Goal: Information Seeking & Learning: Learn about a topic

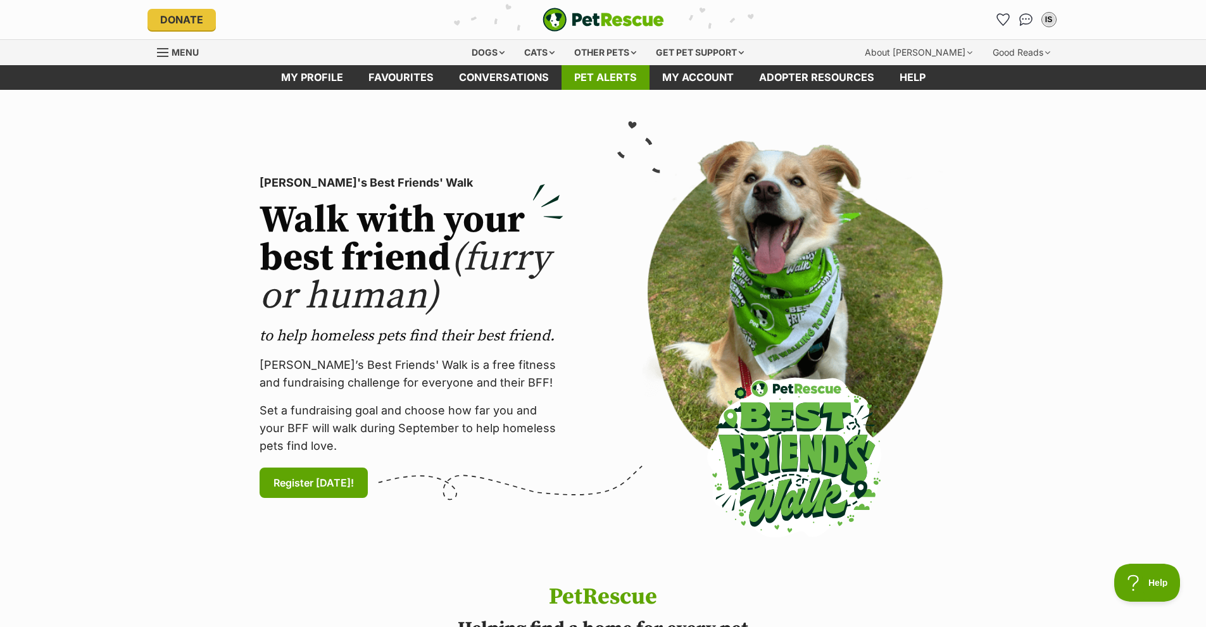
click at [604, 69] on link "Pet alerts" at bounding box center [606, 77] width 88 height 25
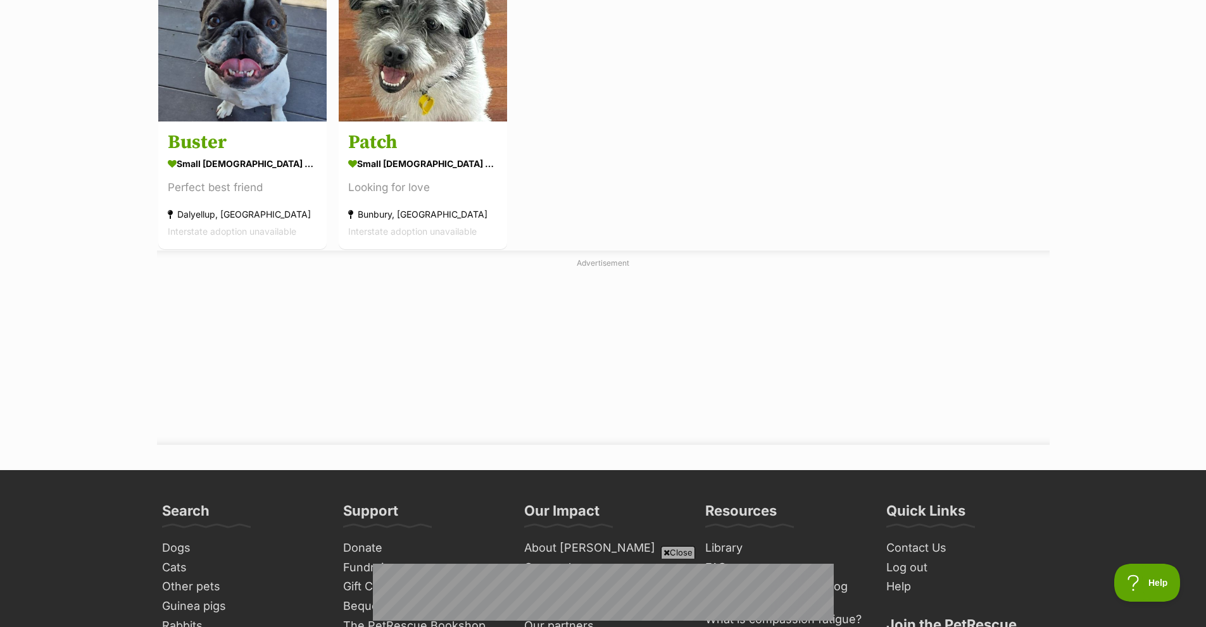
scroll to position [443, 0]
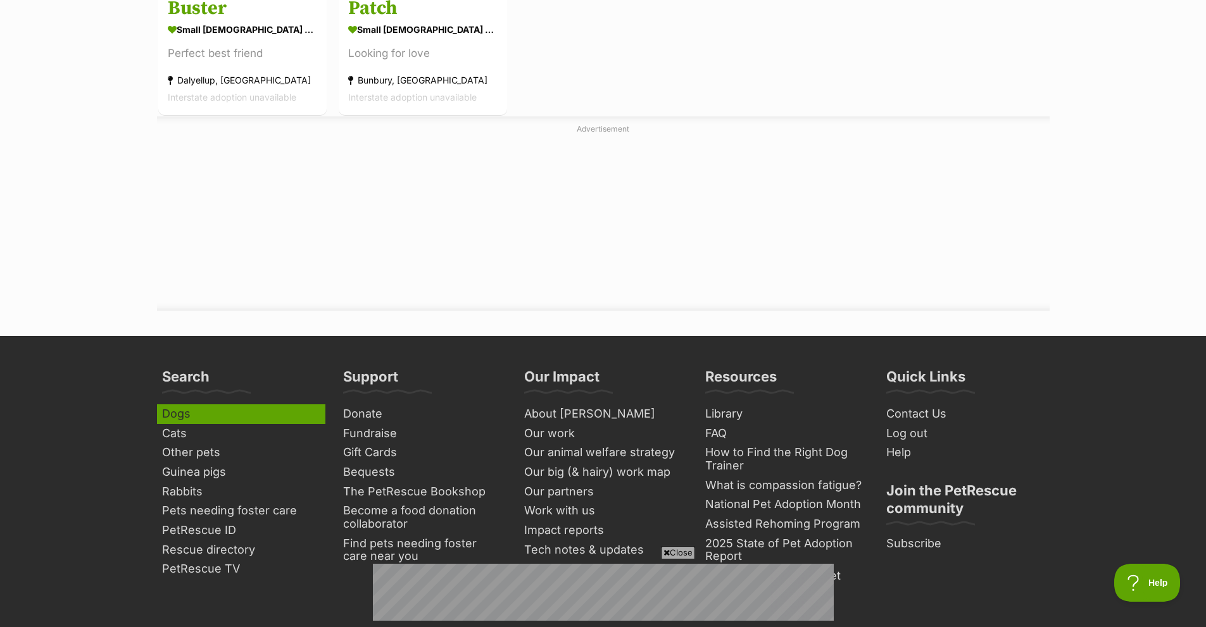
click at [168, 414] on link "Dogs" at bounding box center [241, 415] width 168 height 20
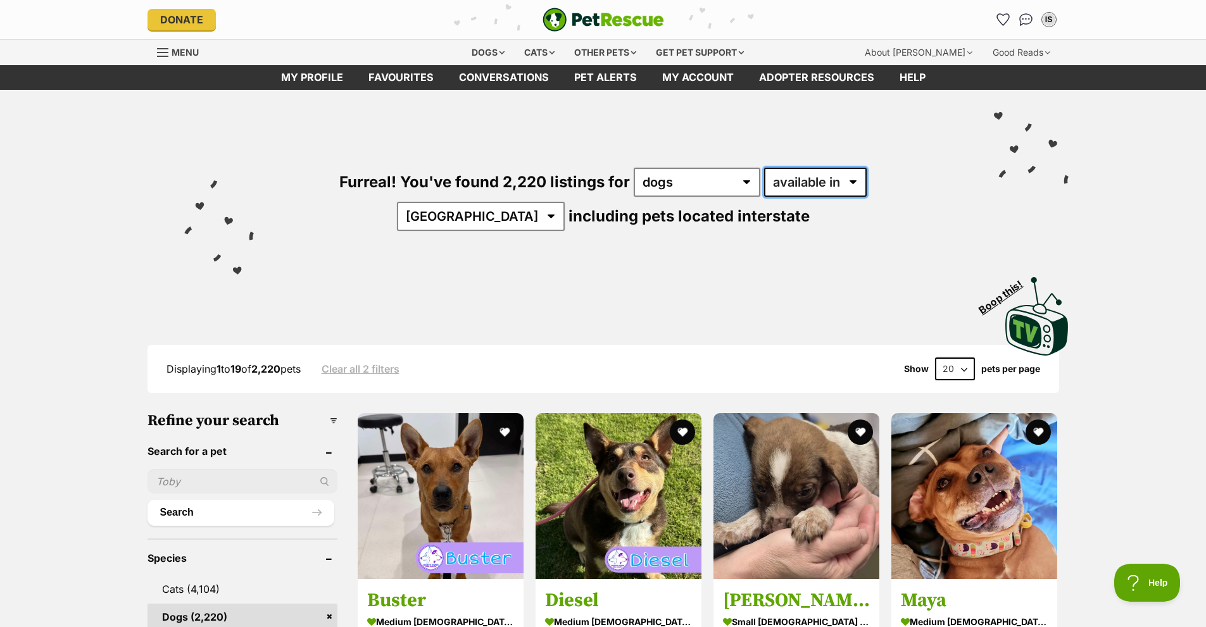
click at [807, 190] on select "available in located in" at bounding box center [815, 182] width 103 height 29
click at [565, 202] on select "Australia ACT NSW NT QLD SA TAS VIC WA" at bounding box center [481, 216] width 168 height 29
select select "WA"
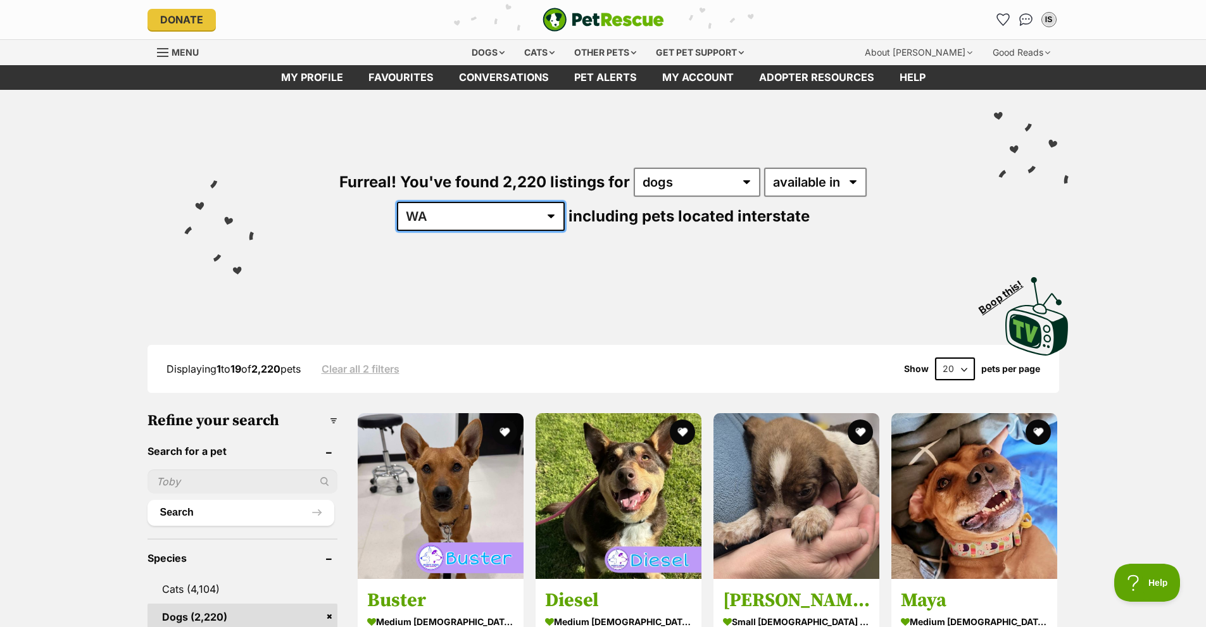
click at [565, 202] on select "Australia ACT NSW NT QLD SA TAS VIC WA" at bounding box center [481, 216] width 168 height 29
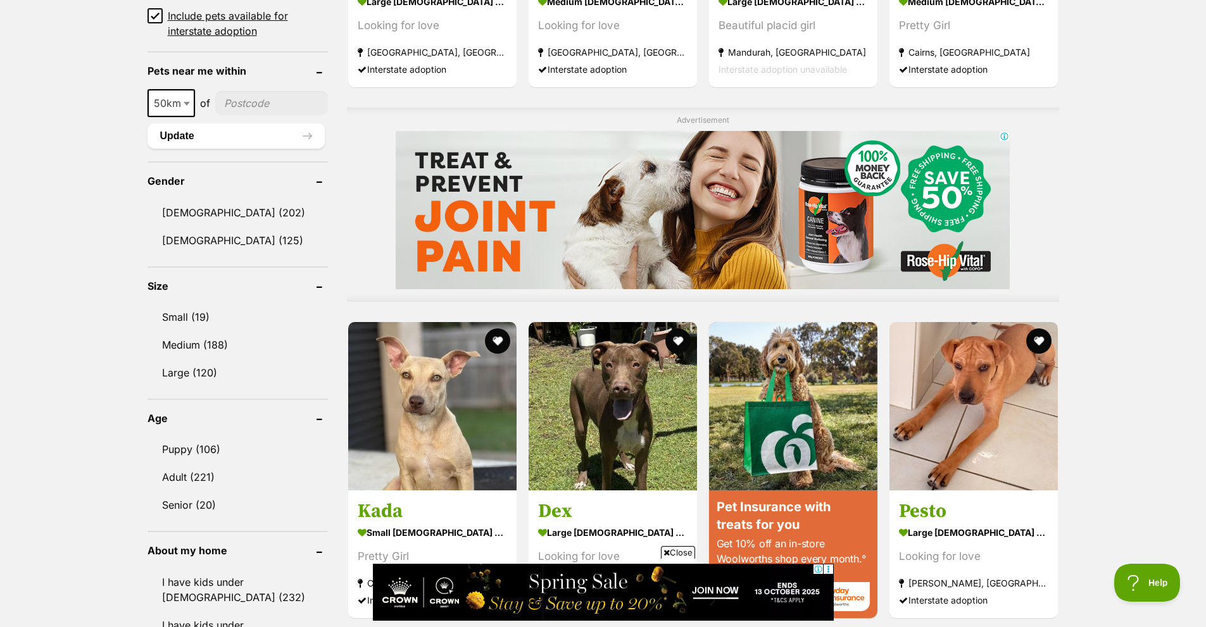
scroll to position [950, 0]
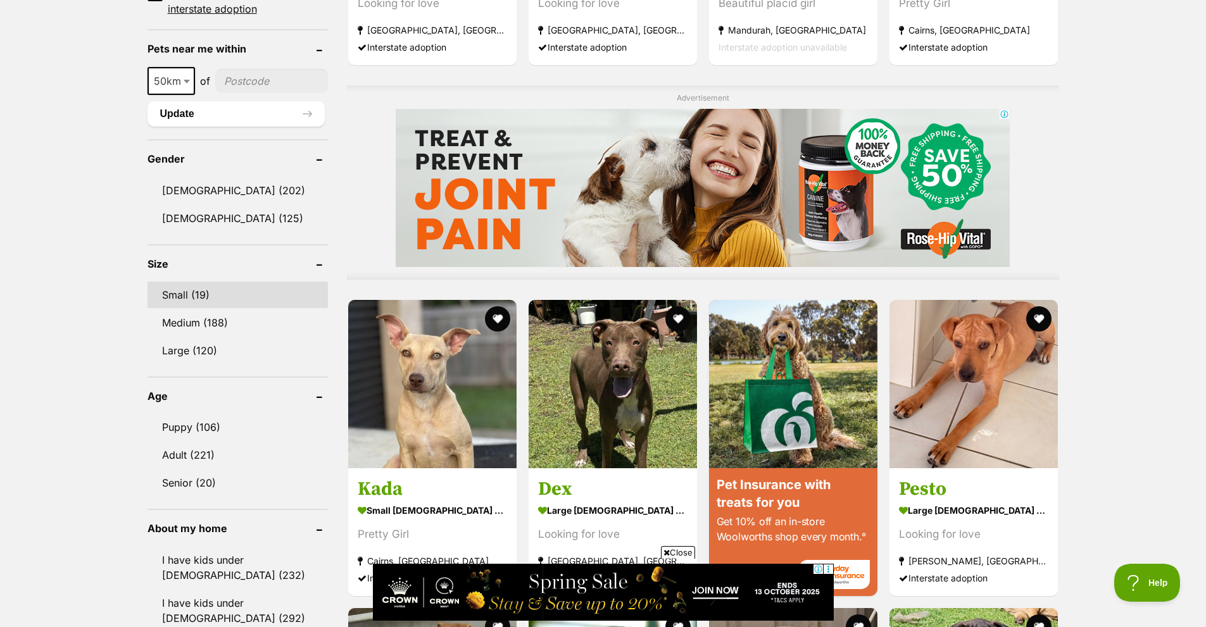
click at [182, 294] on link "Small (19)" at bounding box center [238, 295] width 180 height 27
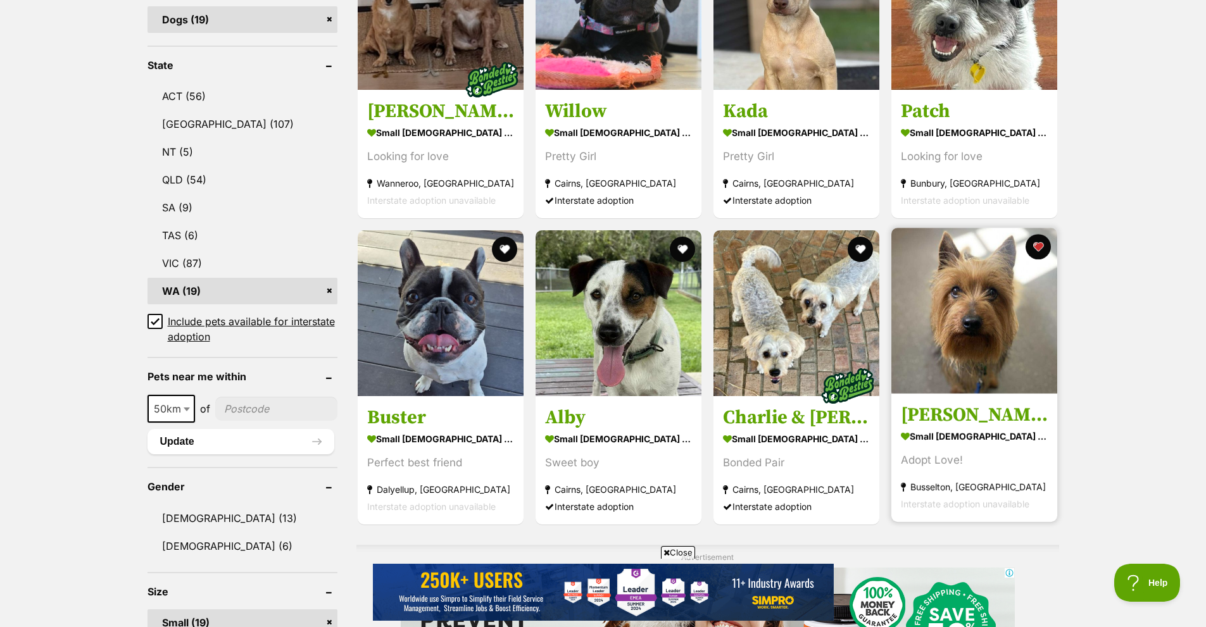
click at [965, 318] on img at bounding box center [974, 311] width 166 height 166
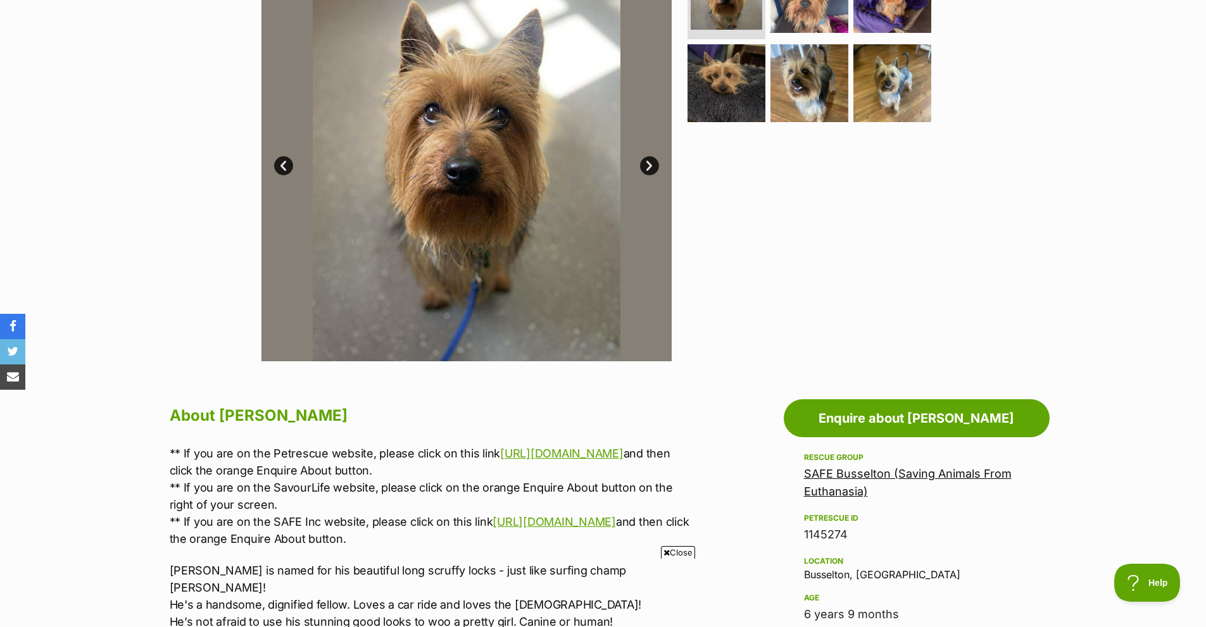
scroll to position [127, 0]
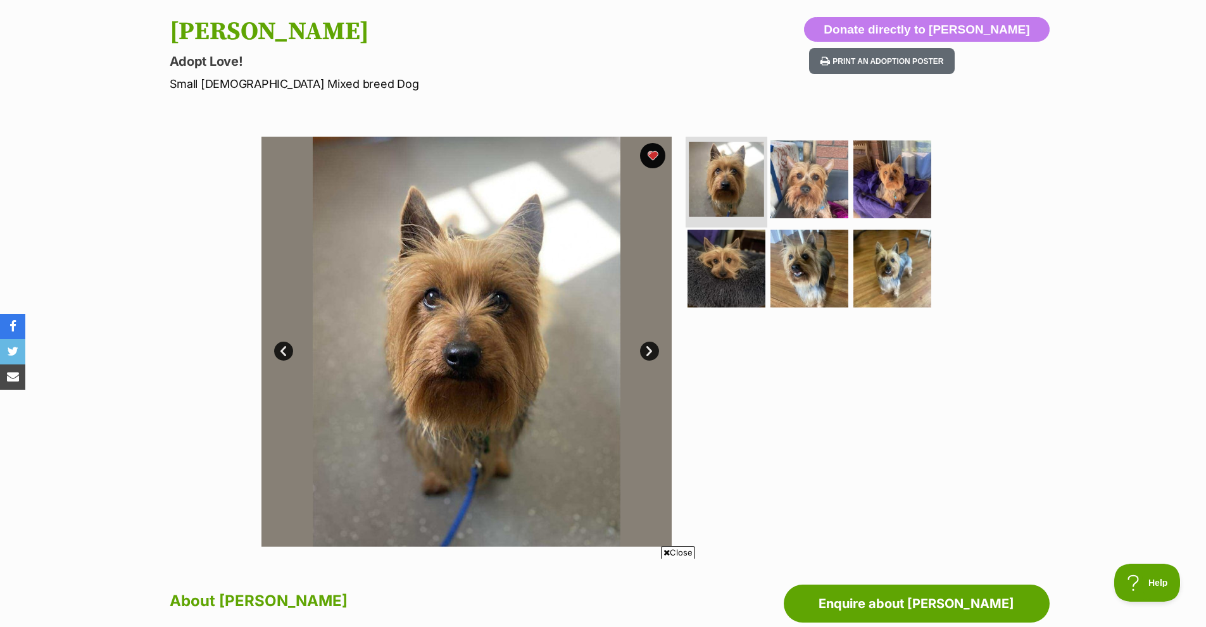
click at [729, 199] on img at bounding box center [726, 179] width 75 height 75
click at [644, 358] on link "Next" at bounding box center [649, 351] width 19 height 19
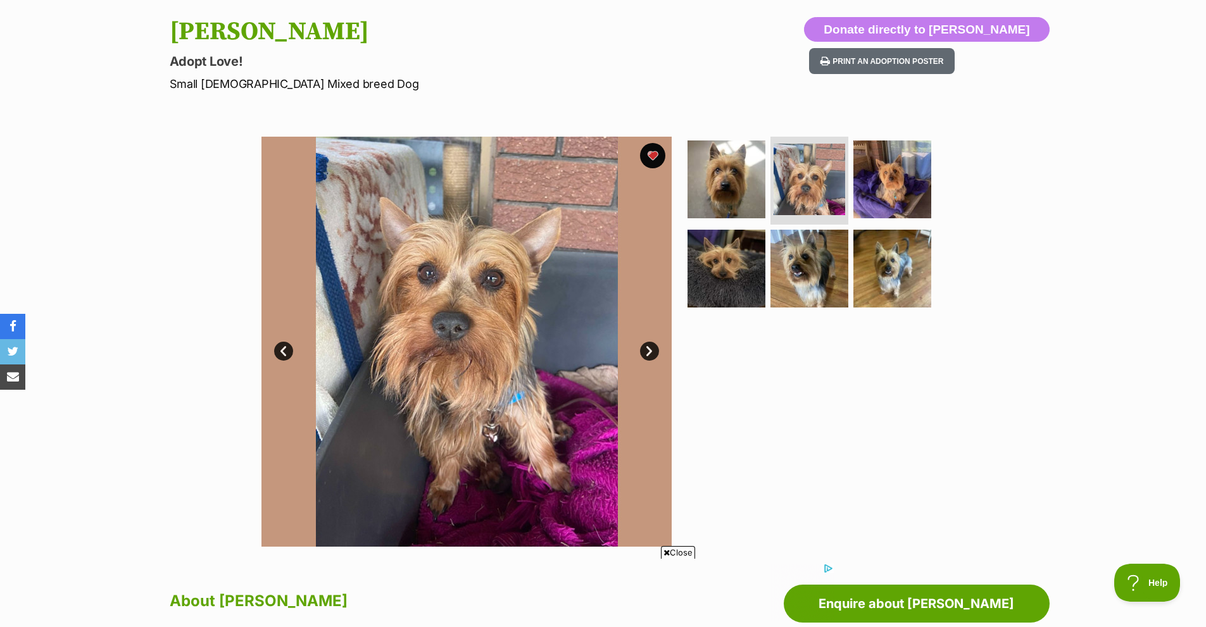
scroll to position [0, 0]
click at [644, 358] on link "Next" at bounding box center [649, 351] width 19 height 19
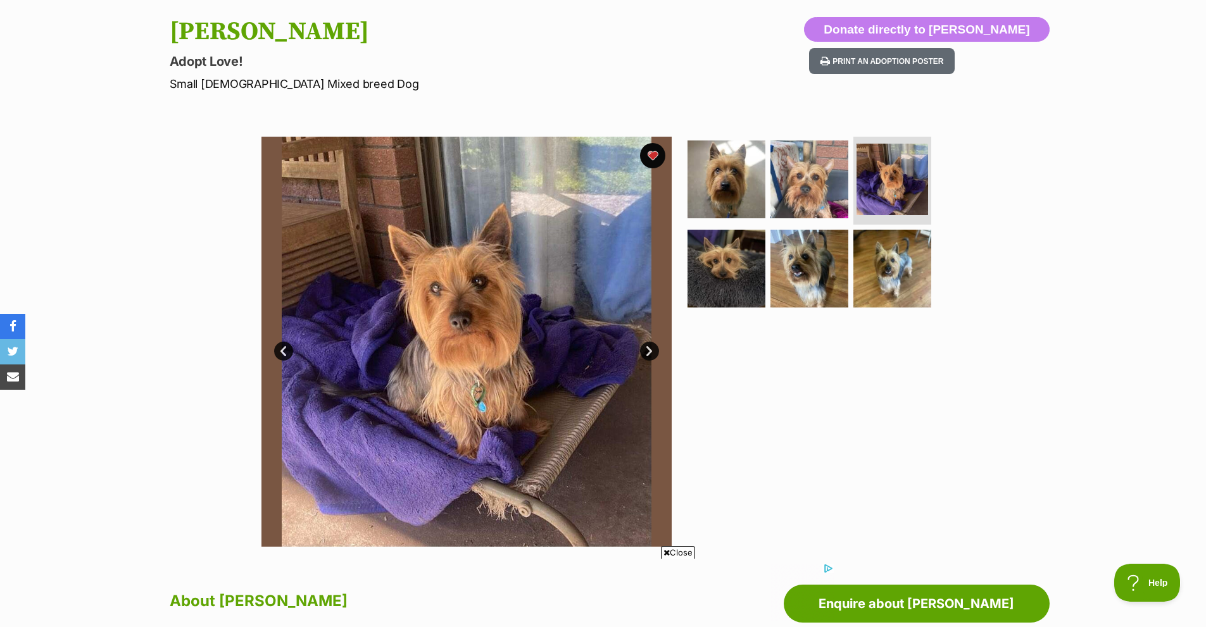
click at [644, 358] on link "Next" at bounding box center [649, 351] width 19 height 19
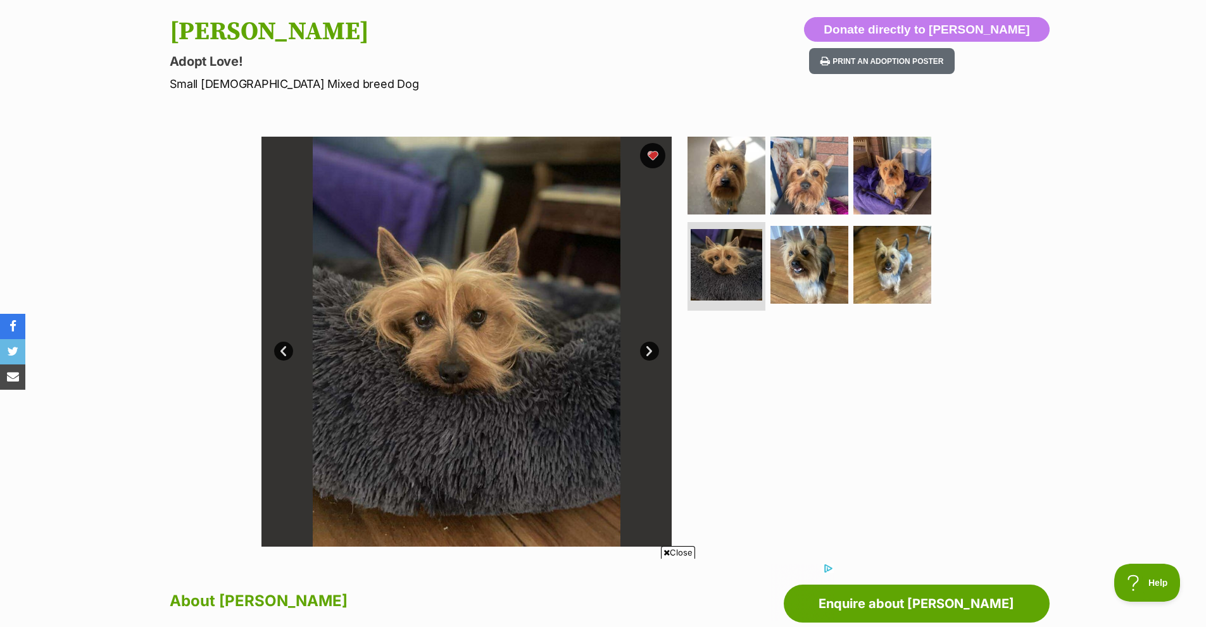
click at [644, 358] on link "Next" at bounding box center [649, 351] width 19 height 19
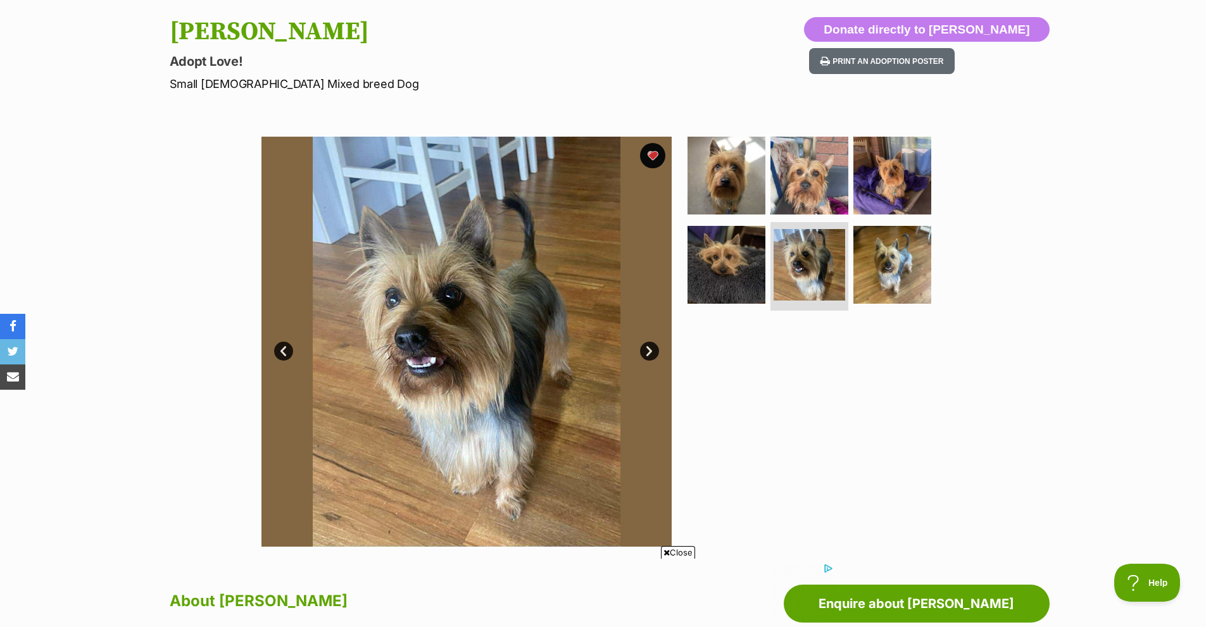
click at [644, 358] on link "Next" at bounding box center [649, 351] width 19 height 19
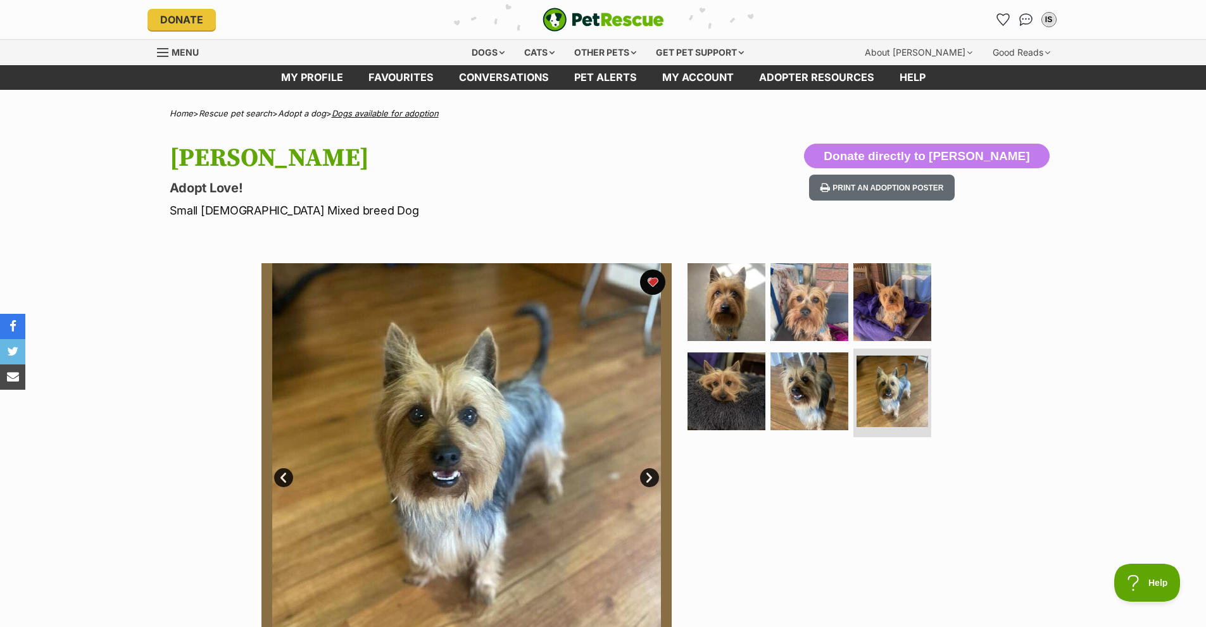
click at [355, 111] on link "Dogs available for adoption" at bounding box center [385, 113] width 107 height 10
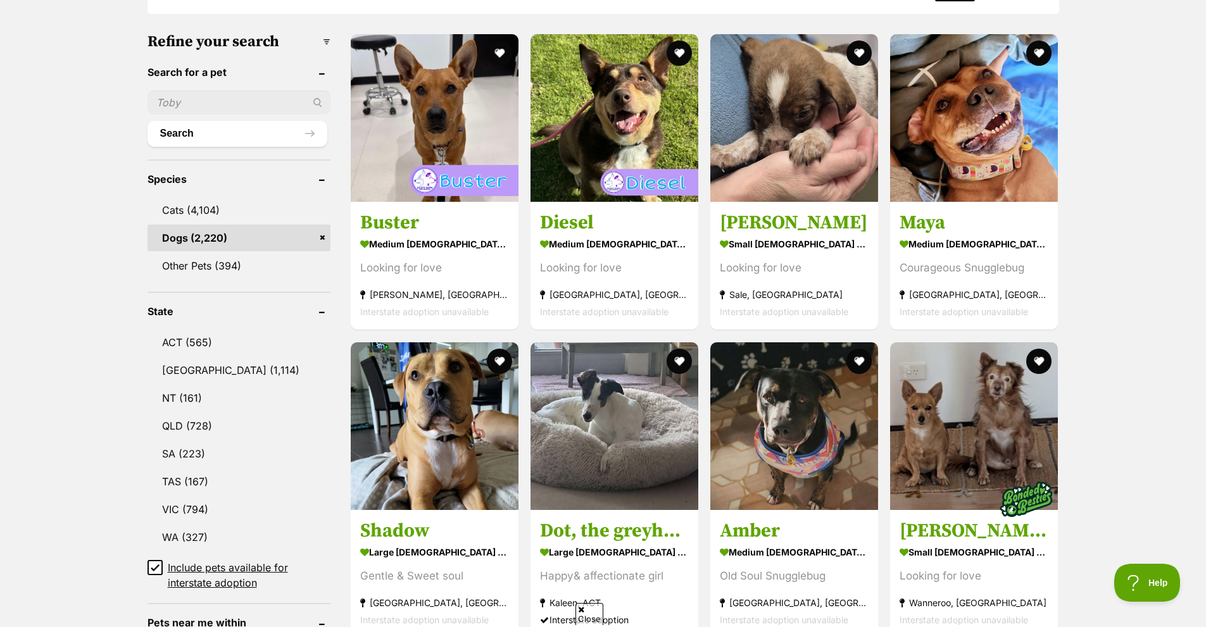
scroll to position [380, 0]
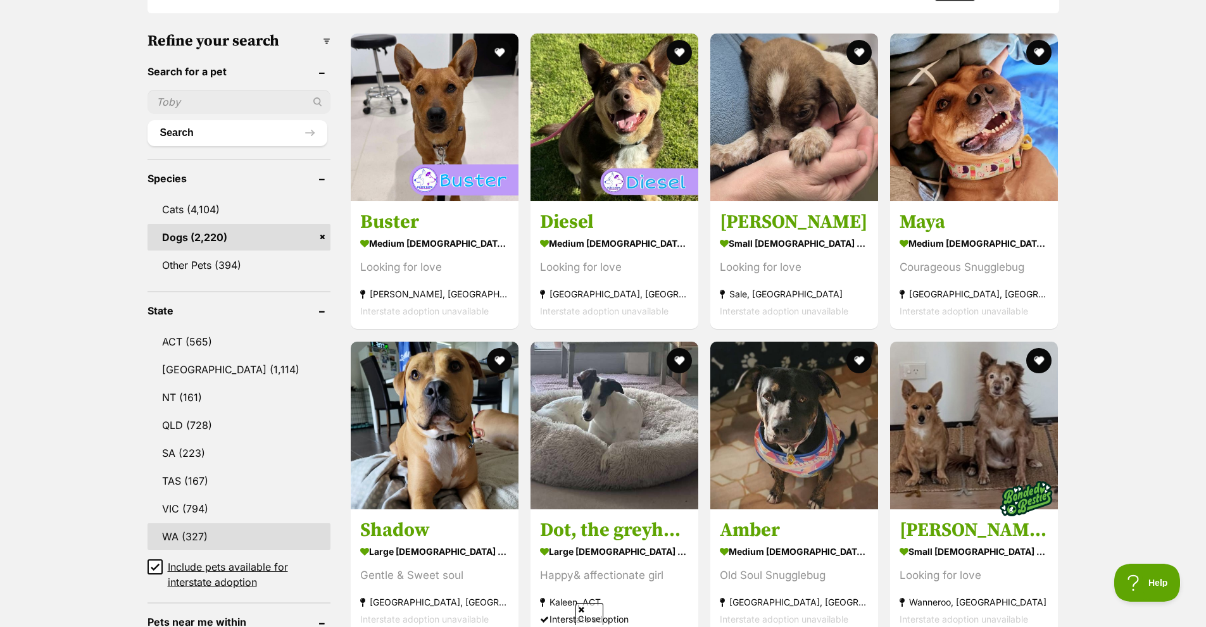
click at [186, 532] on link "WA (327)" at bounding box center [239, 537] width 183 height 27
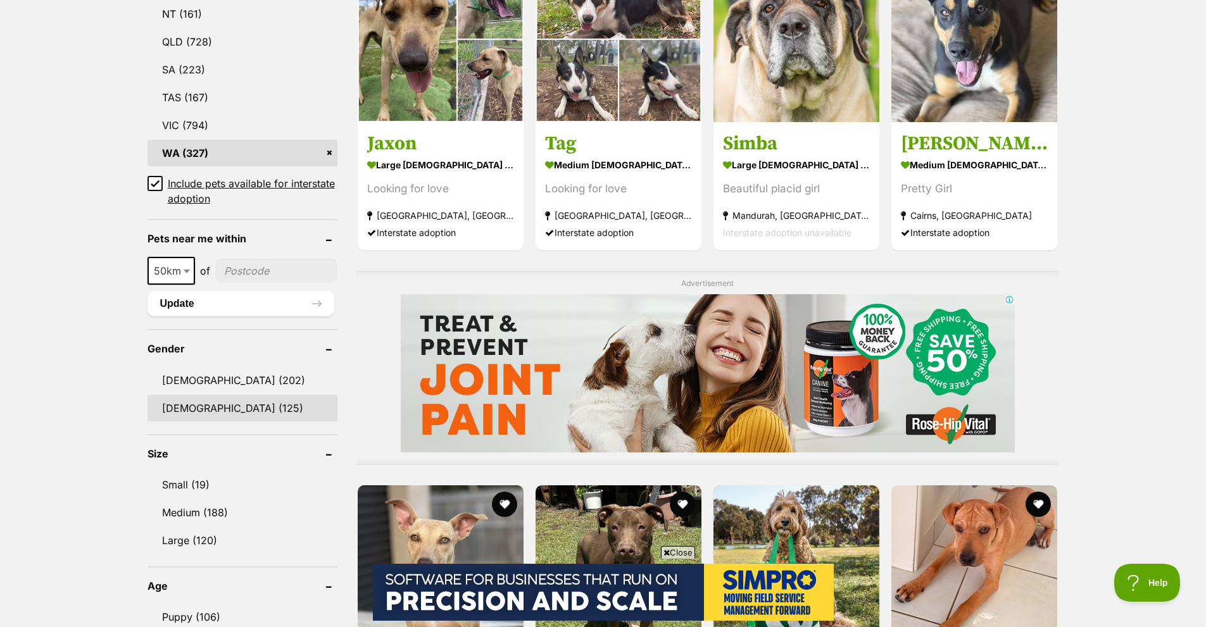
click at [179, 403] on link "[DEMOGRAPHIC_DATA] (125)" at bounding box center [243, 408] width 190 height 27
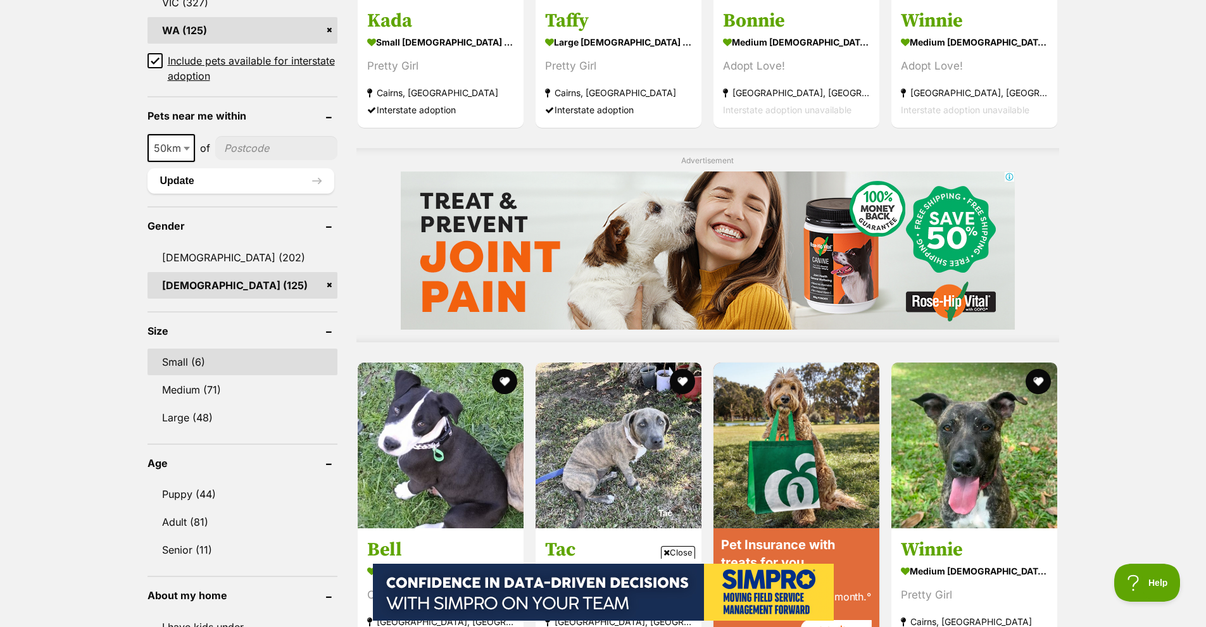
click at [182, 358] on link "Small (6)" at bounding box center [243, 362] width 190 height 27
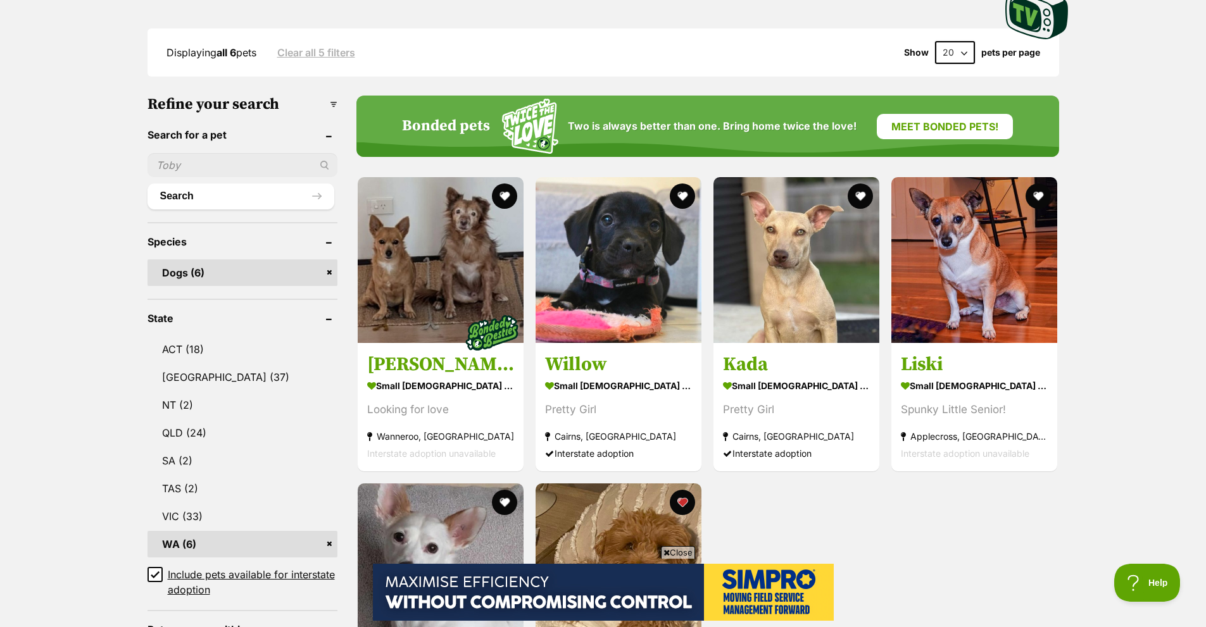
click at [165, 545] on link "WA (6)" at bounding box center [243, 544] width 190 height 27
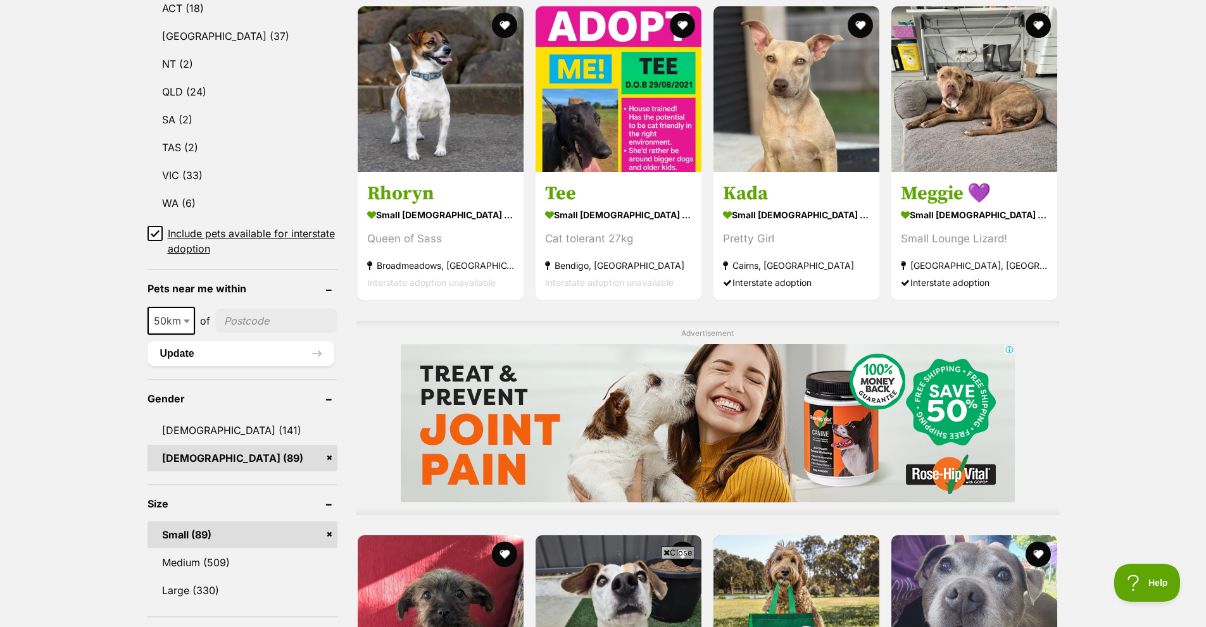
scroll to position [696, 0]
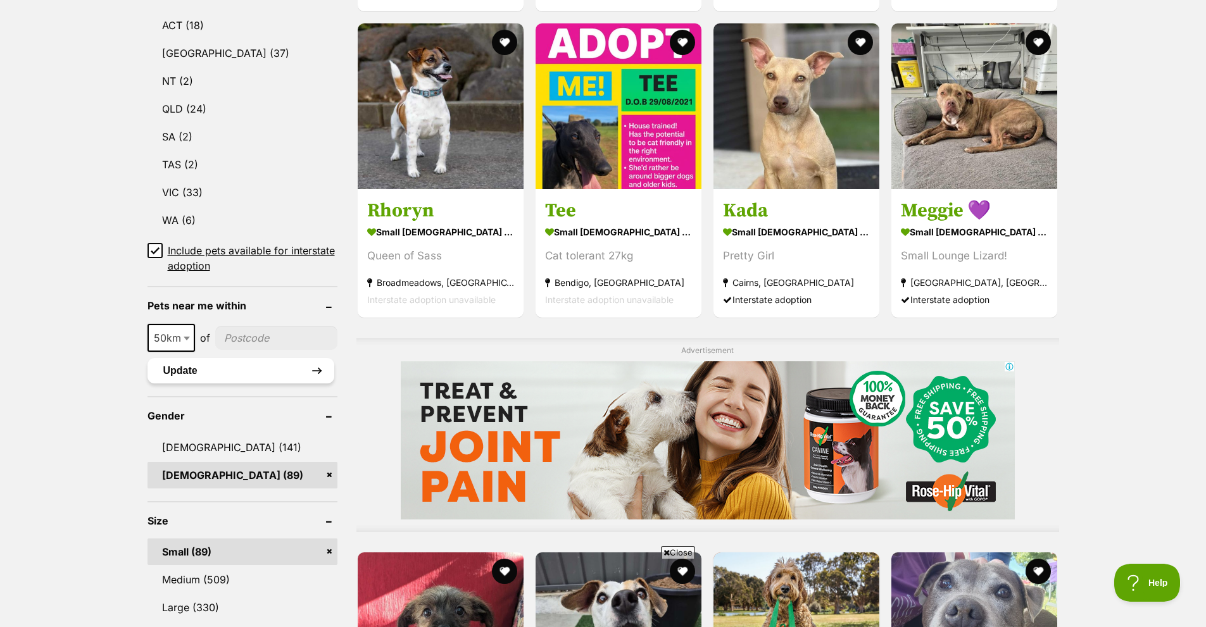
click at [189, 371] on button "Update" at bounding box center [241, 370] width 187 height 25
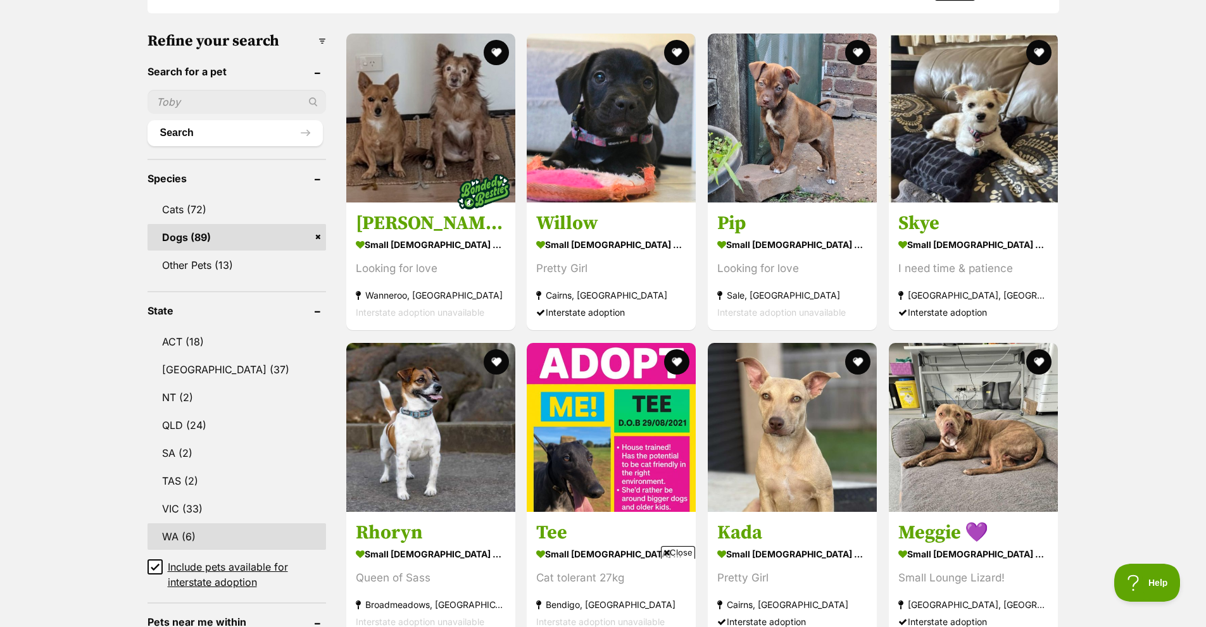
click at [186, 536] on link "WA (6)" at bounding box center [237, 537] width 179 height 27
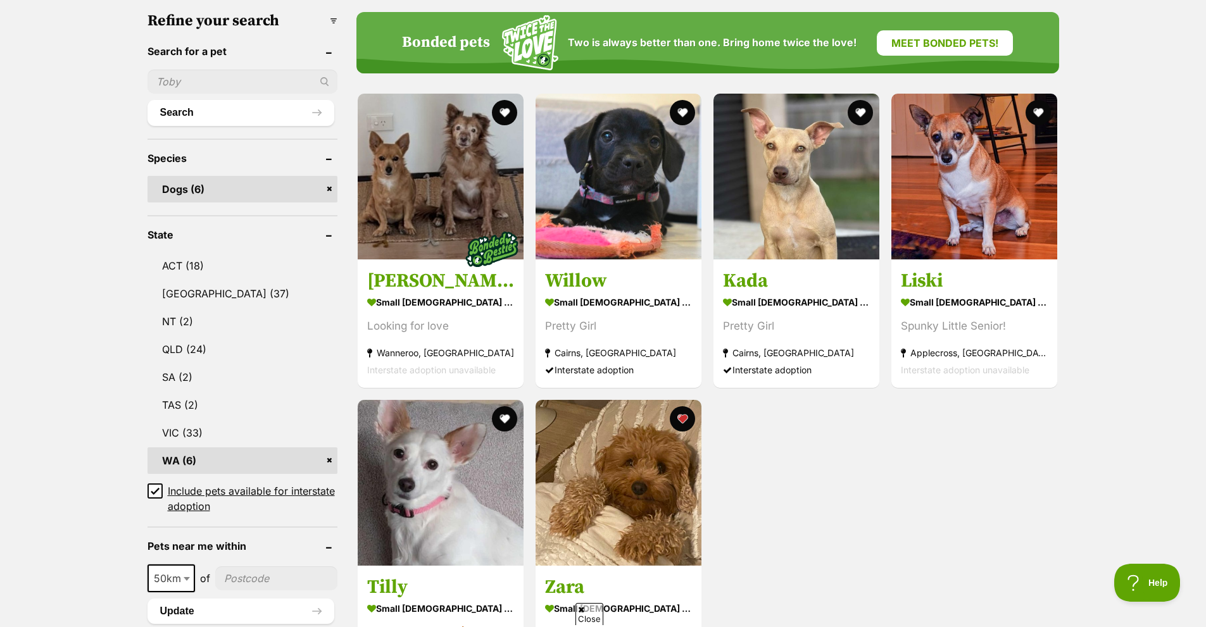
scroll to position [443, 0]
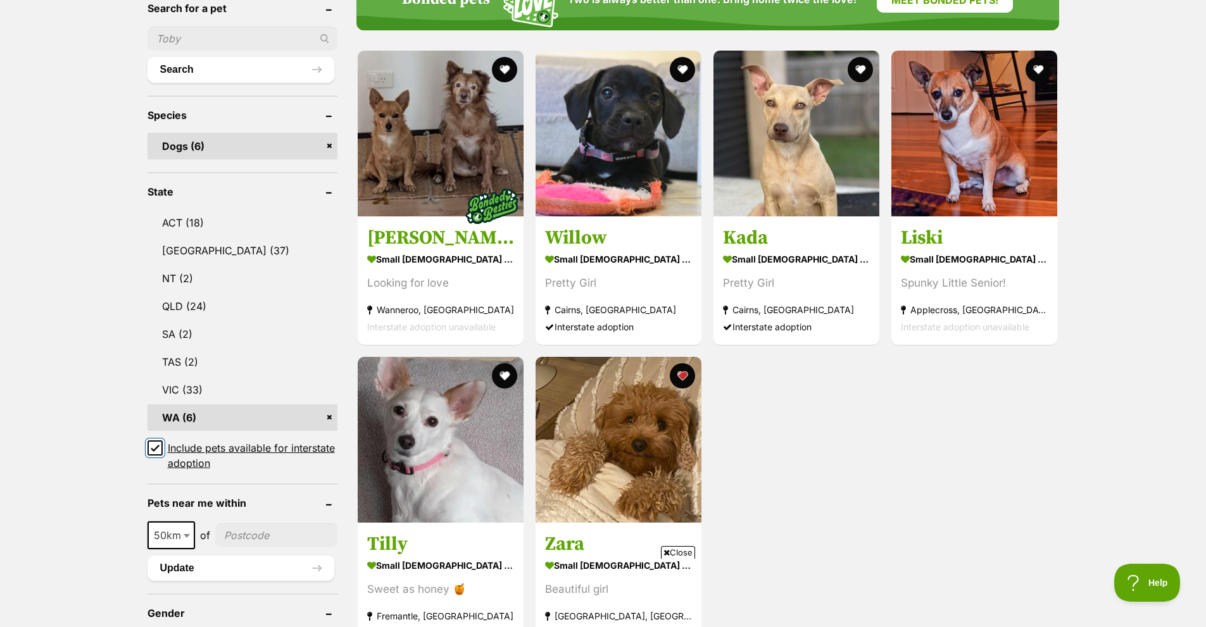
click at [149, 448] on input "Include pets available for interstate adoption" at bounding box center [155, 448] width 15 height 15
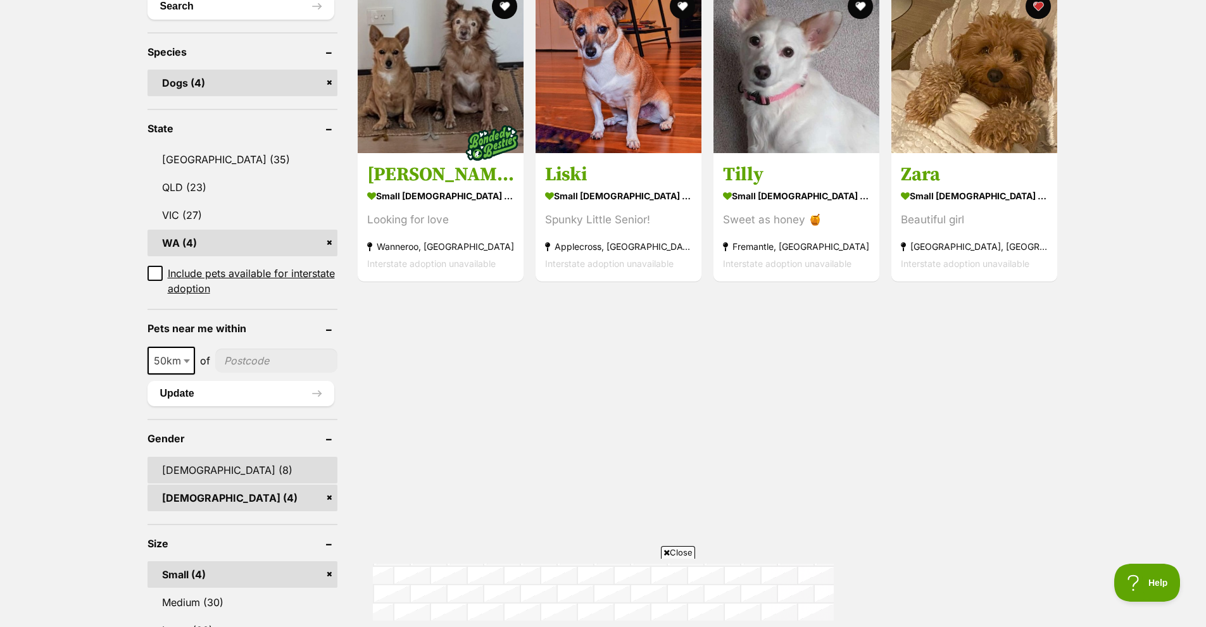
click at [188, 472] on link "[DEMOGRAPHIC_DATA] (8)" at bounding box center [243, 470] width 190 height 27
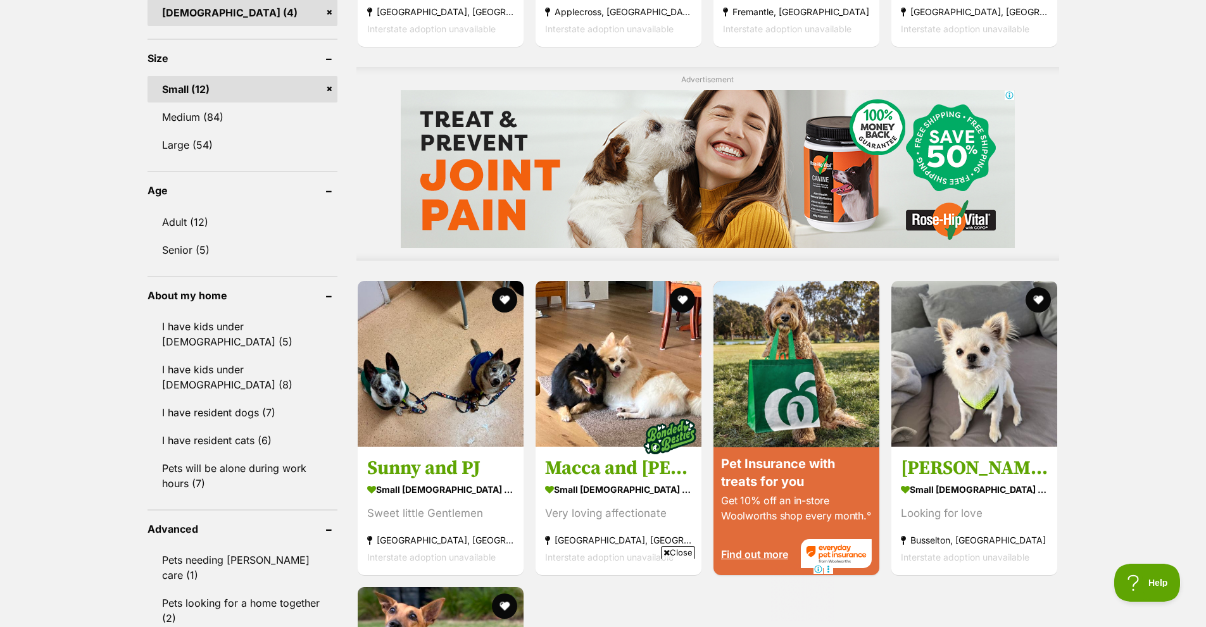
scroll to position [1076, 0]
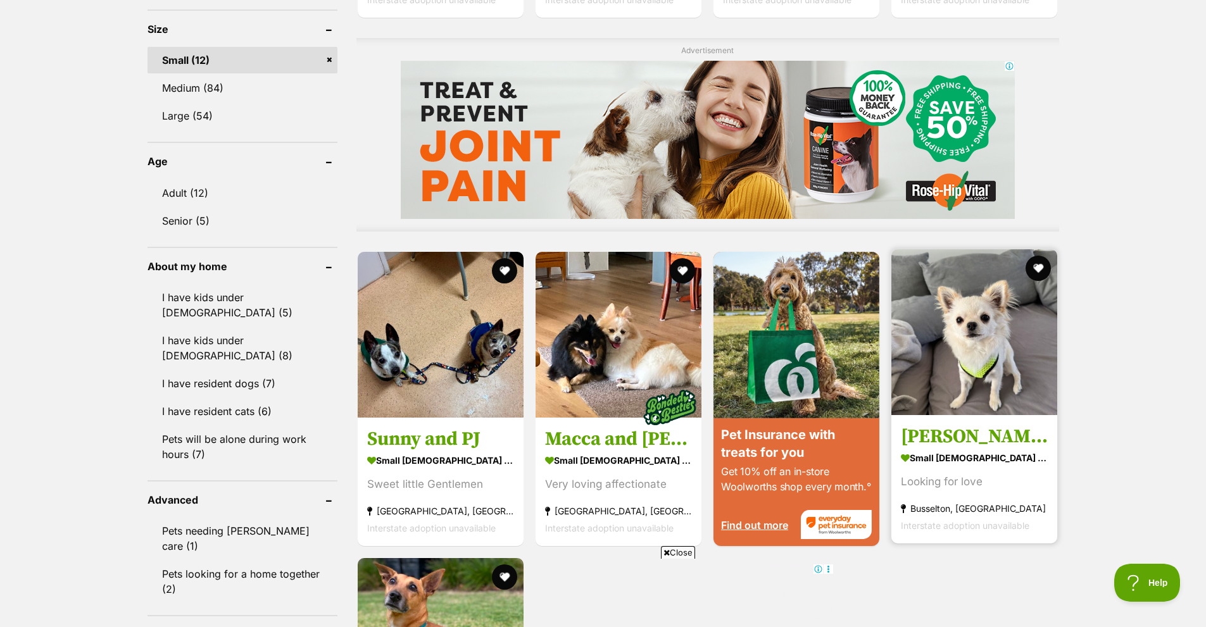
click at [958, 355] on img at bounding box center [974, 332] width 166 height 166
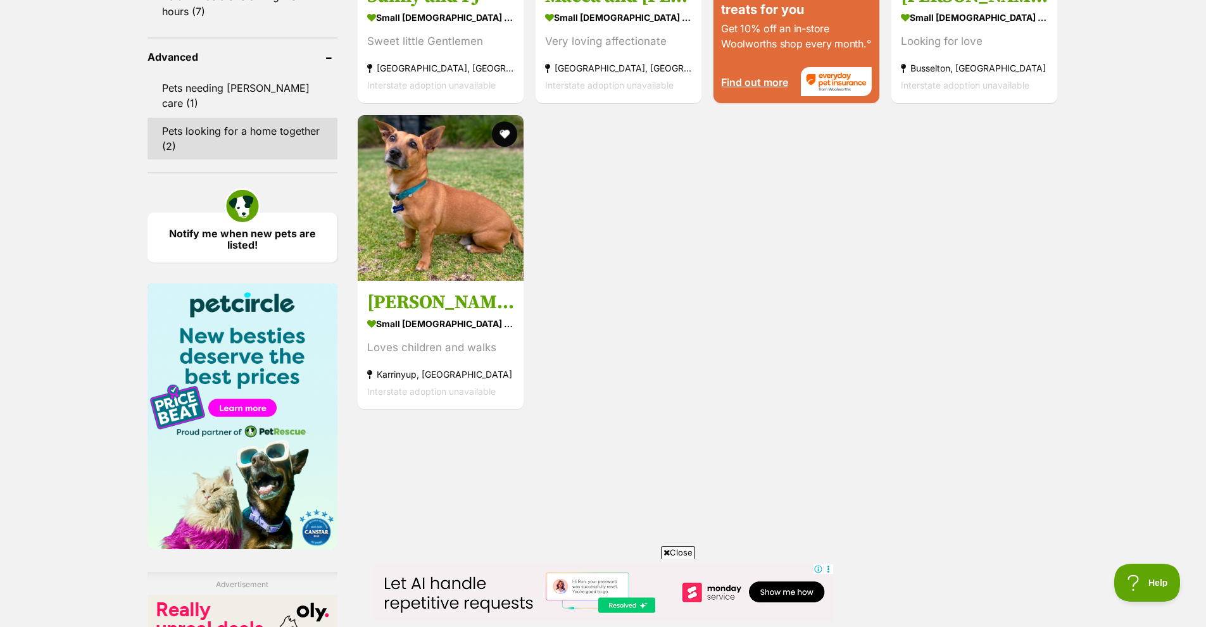
click at [253, 118] on link "Pets looking for a home together (2)" at bounding box center [243, 139] width 190 height 42
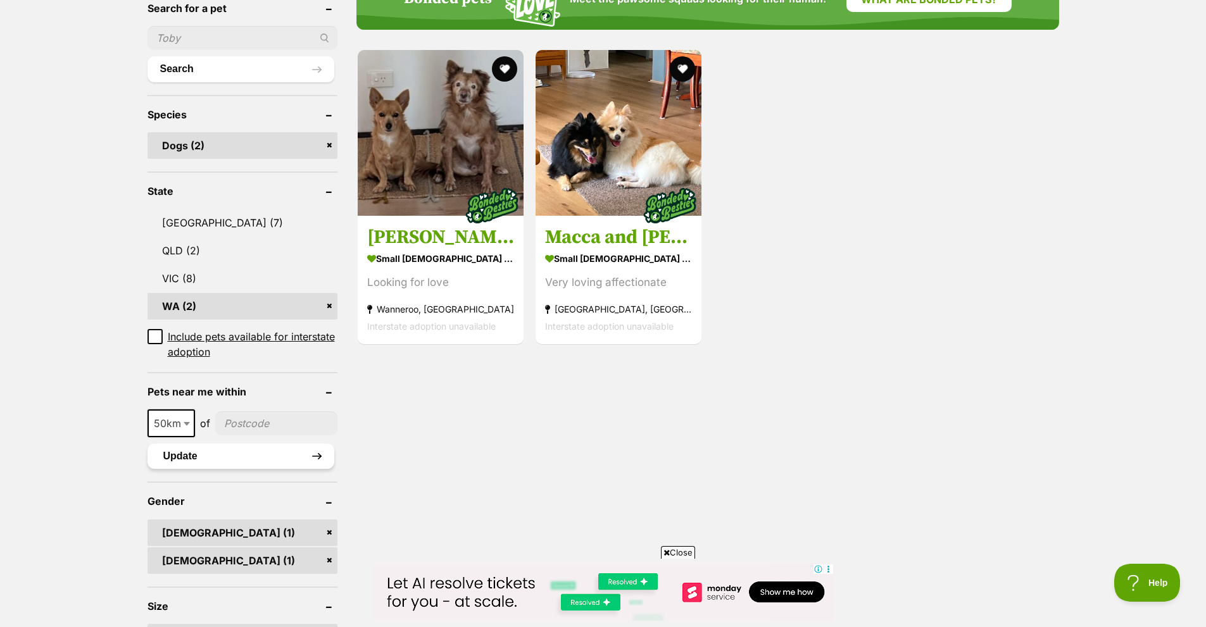
click at [311, 455] on button "Update" at bounding box center [241, 456] width 187 height 25
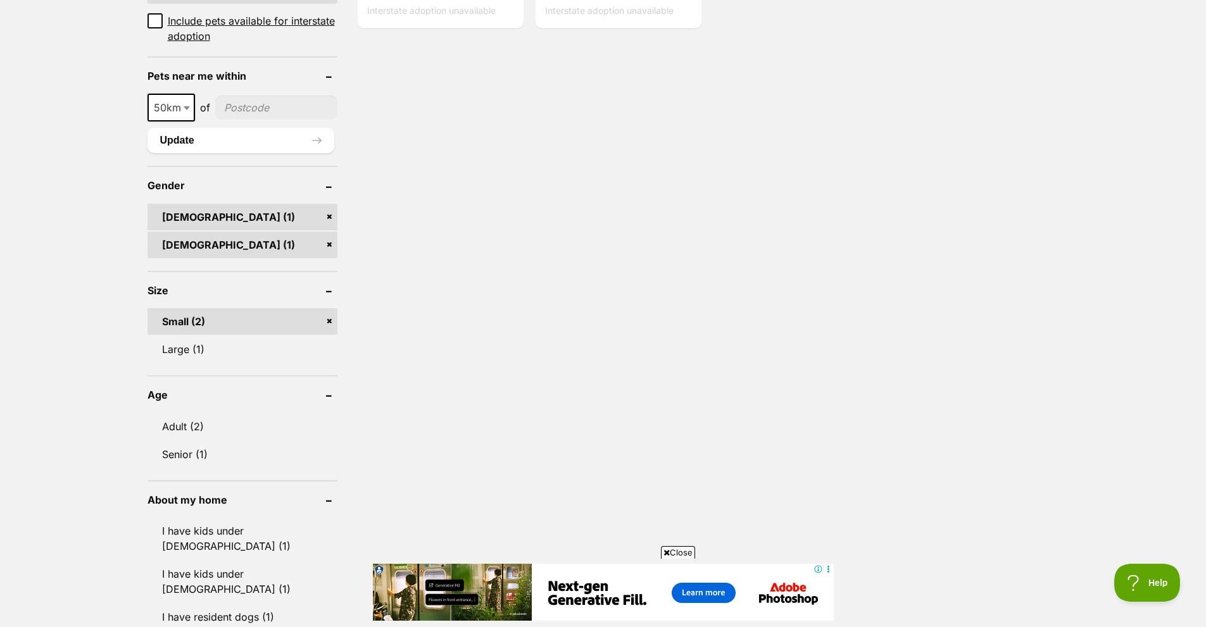
scroll to position [760, 0]
click at [172, 421] on link "Adult (2)" at bounding box center [243, 426] width 190 height 27
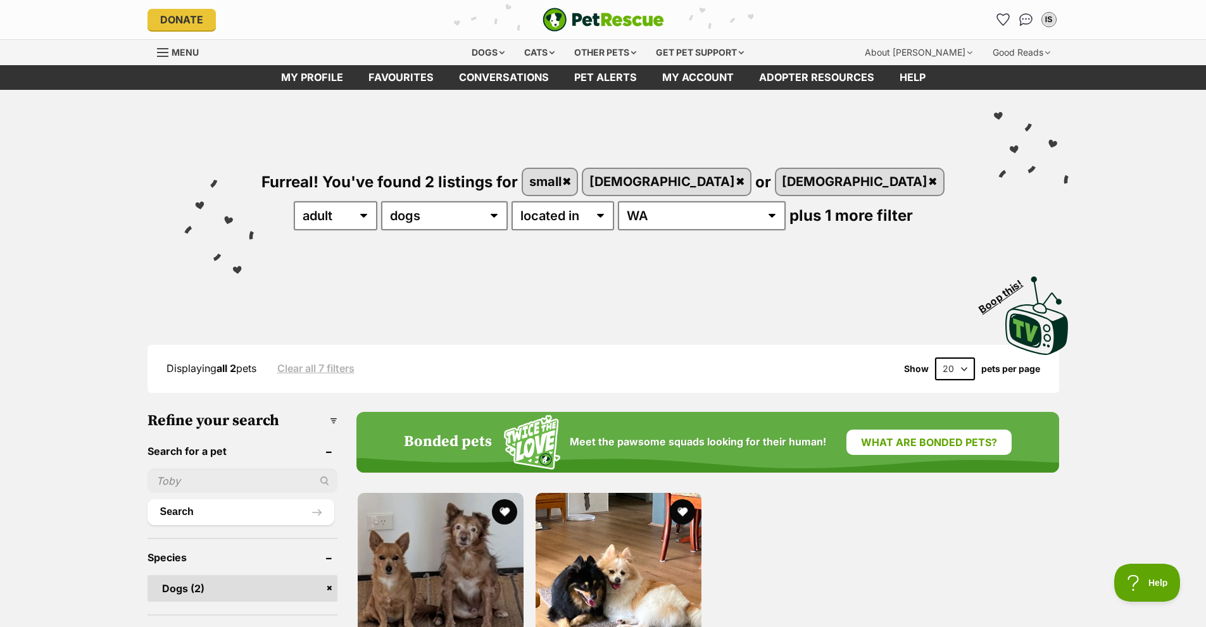
click at [316, 366] on link "Clear all 7 filters" at bounding box center [315, 368] width 77 height 11
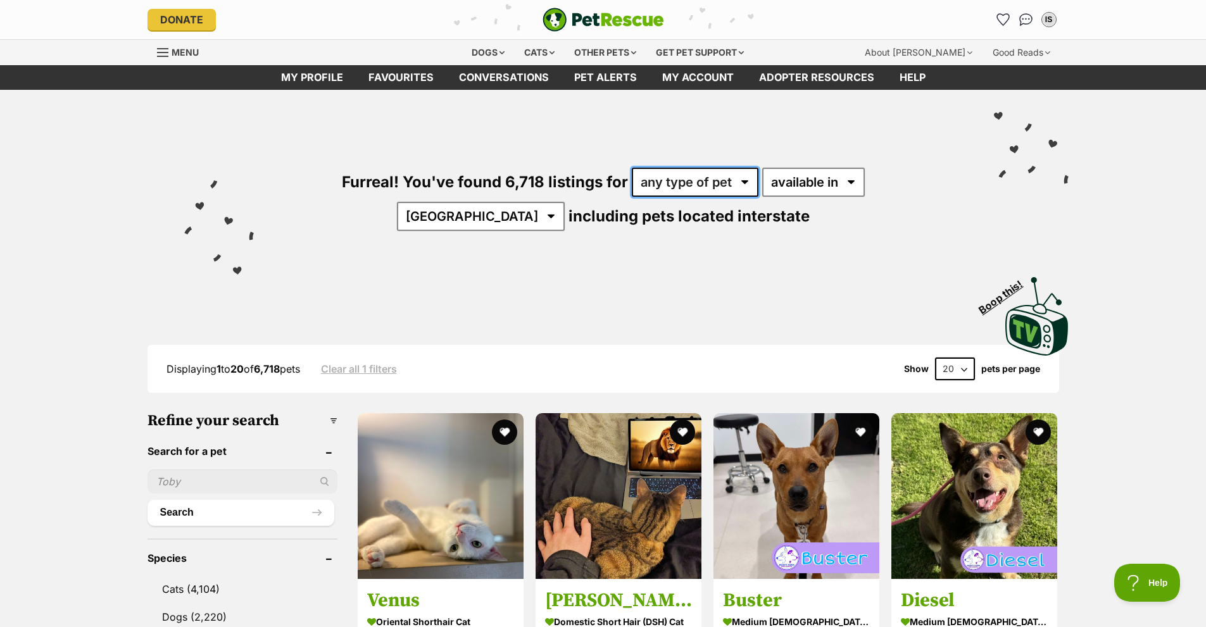
click at [694, 175] on select "any type of pet cats dogs other pets" at bounding box center [695, 182] width 127 height 29
select select "Dogs"
click at [632, 168] on select "any type of pet cats dogs other pets" at bounding box center [695, 182] width 127 height 29
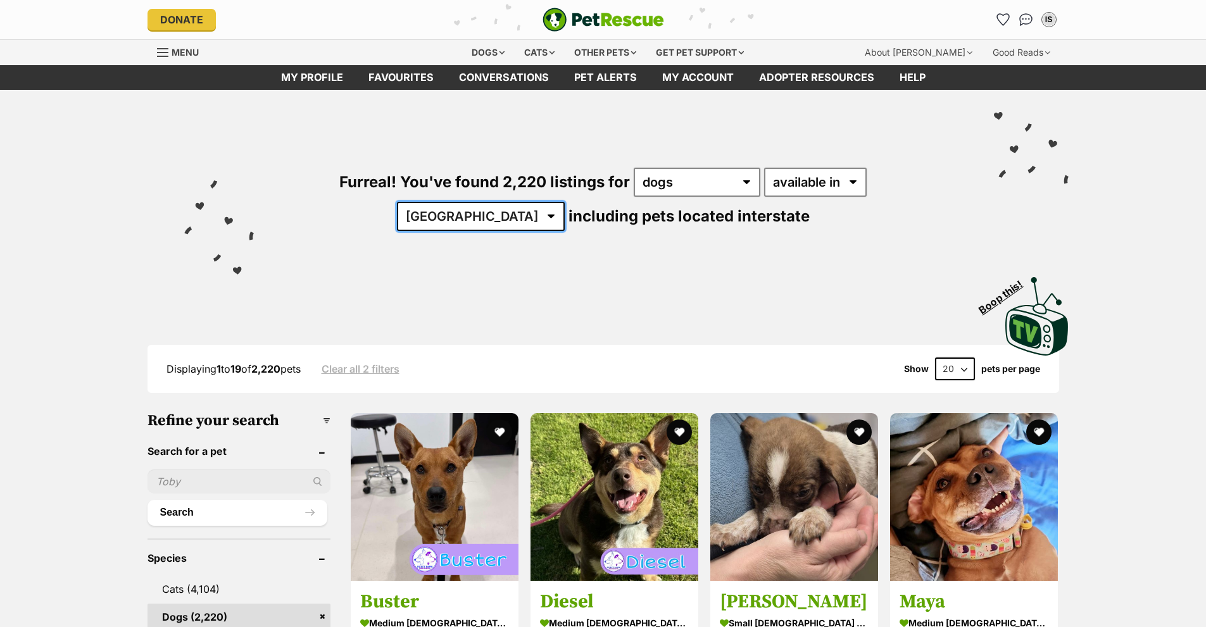
click at [565, 202] on select "[GEOGRAPHIC_DATA] [GEOGRAPHIC_DATA] [GEOGRAPHIC_DATA] [GEOGRAPHIC_DATA] [GEOGRA…" at bounding box center [481, 216] width 168 height 29
select select "WA"
click at [565, 202] on select "Australia ACT NSW NT QLD SA TAS VIC WA" at bounding box center [481, 216] width 168 height 29
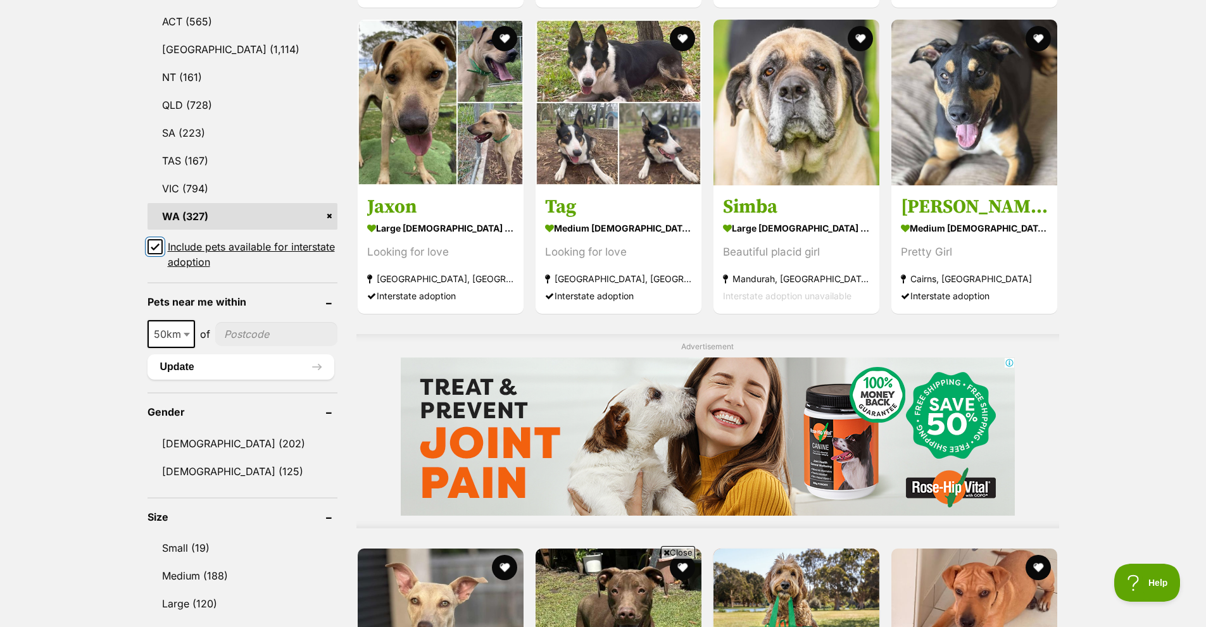
click at [153, 251] on input "Include pets available for interstate adoption" at bounding box center [155, 246] width 15 height 15
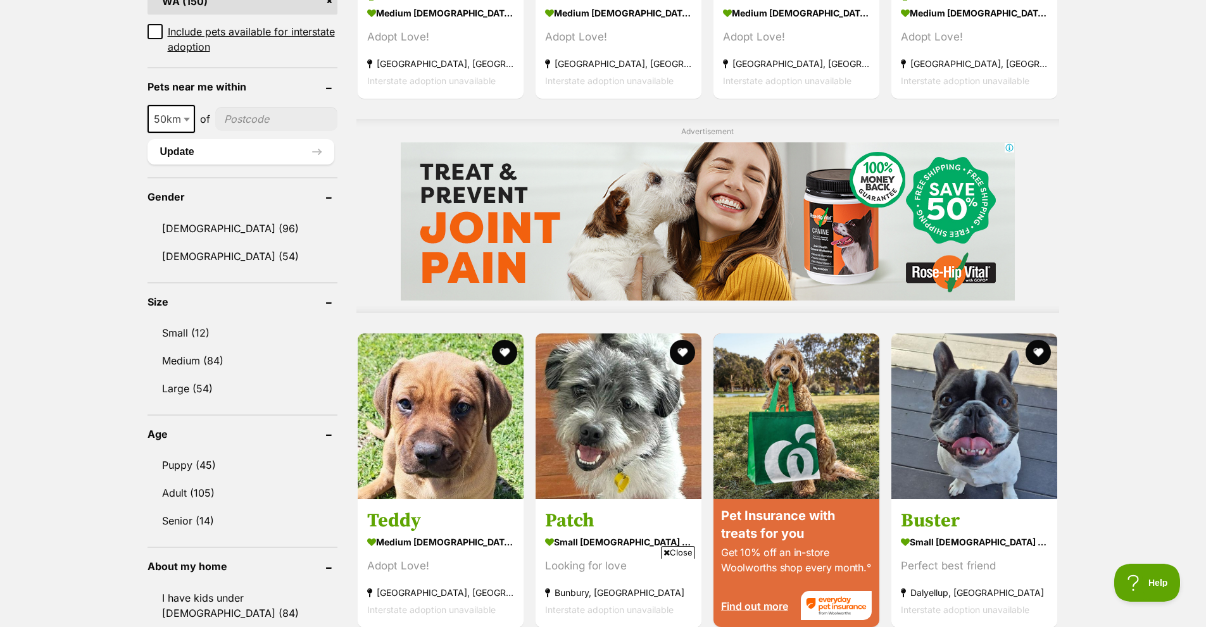
scroll to position [886, 0]
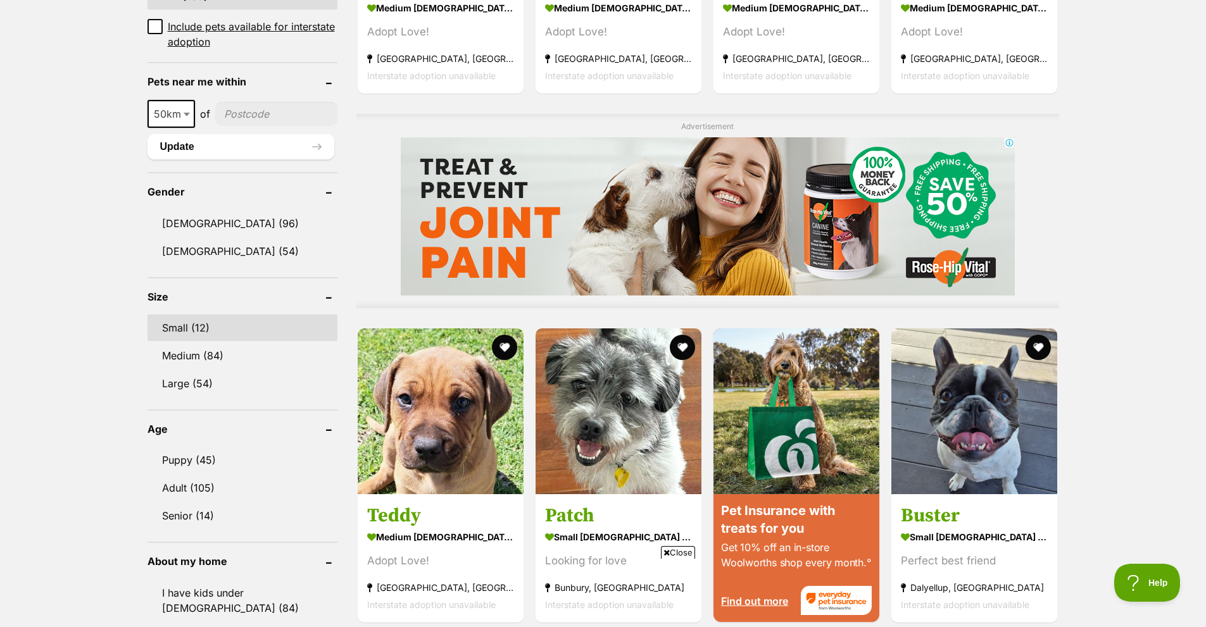
click at [167, 329] on link "Small (12)" at bounding box center [243, 328] width 190 height 27
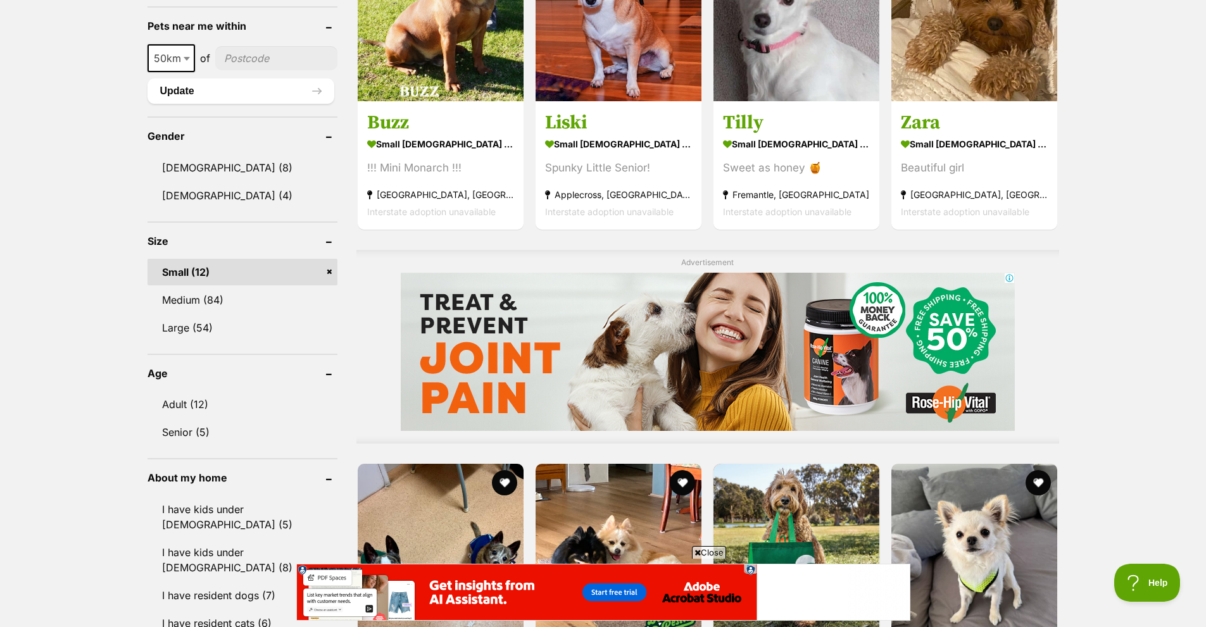
scroll to position [760, 0]
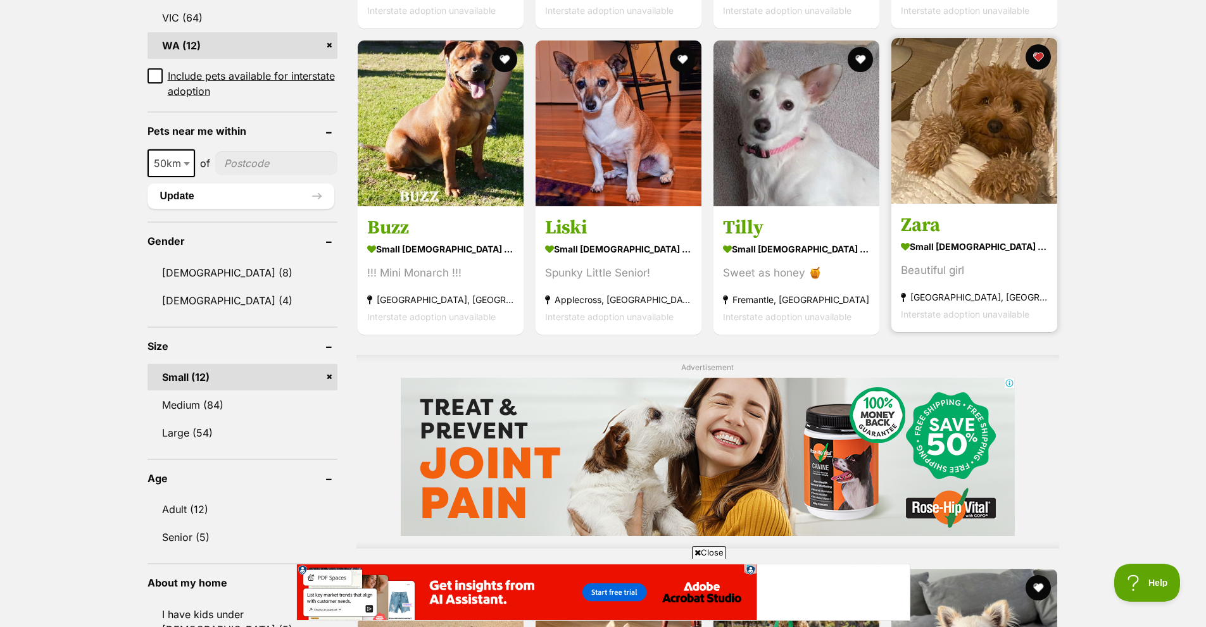
click at [964, 140] on img at bounding box center [974, 121] width 166 height 166
